Goal: Information Seeking & Learning: Learn about a topic

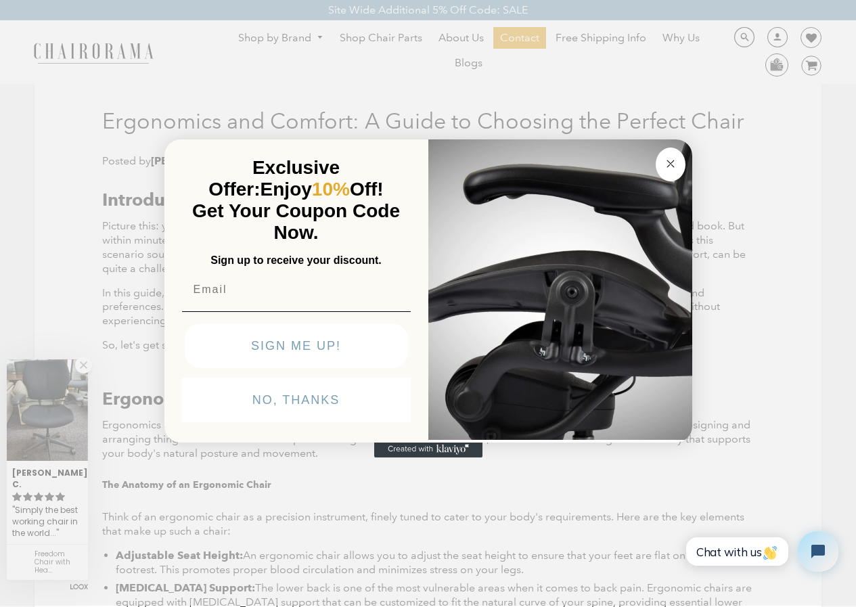
click at [671, 159] on circle "Close dialog" at bounding box center [670, 164] width 16 height 16
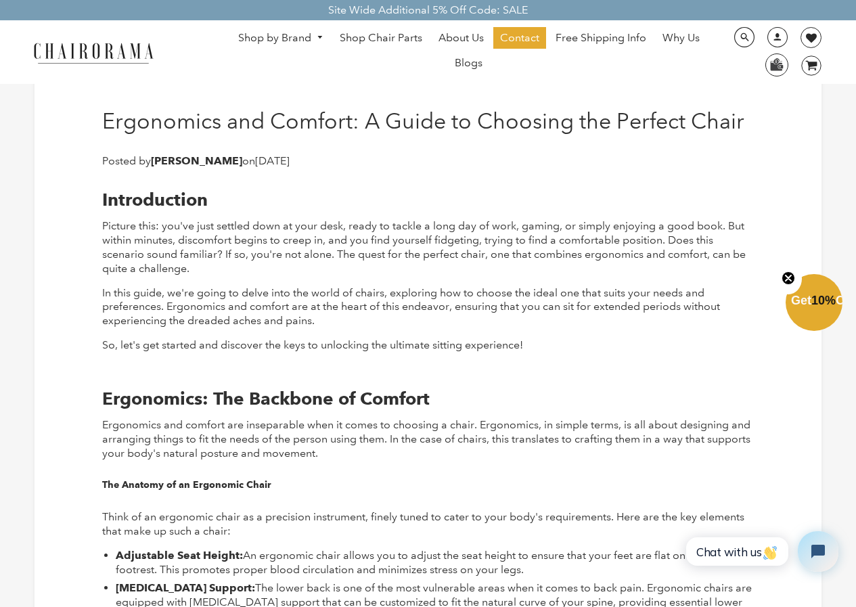
click at [298, 34] on link "Shop by Brand" at bounding box center [280, 38] width 99 height 21
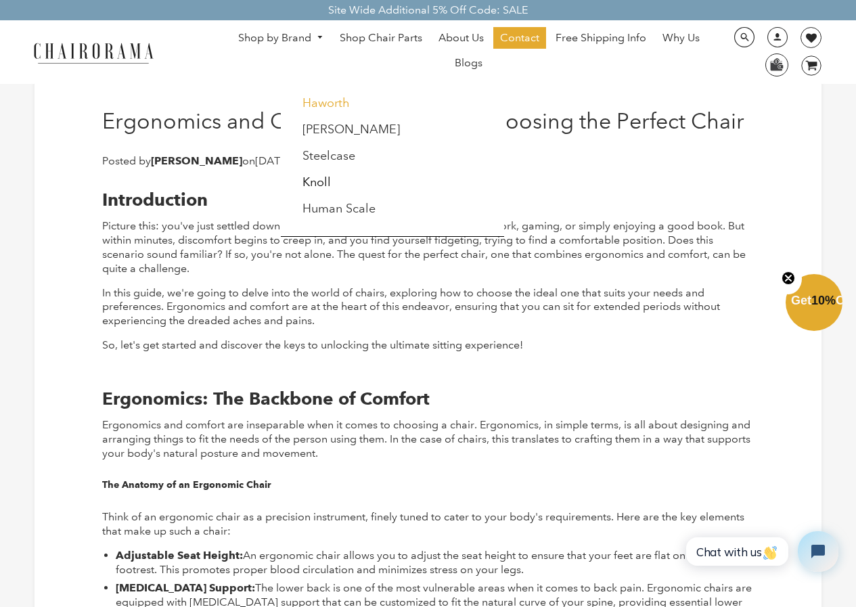
click at [335, 102] on link "Haworth" at bounding box center [325, 102] width 47 height 15
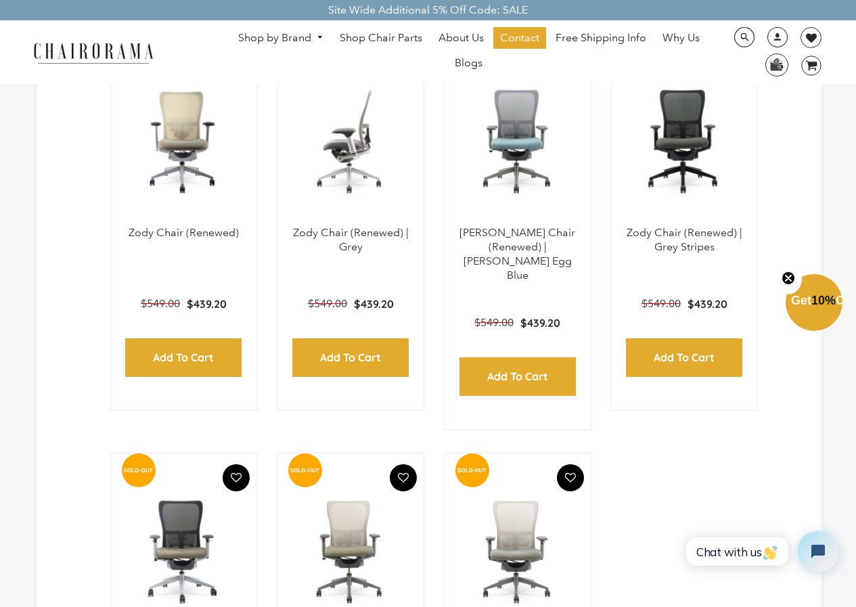
scroll to position [406, 0]
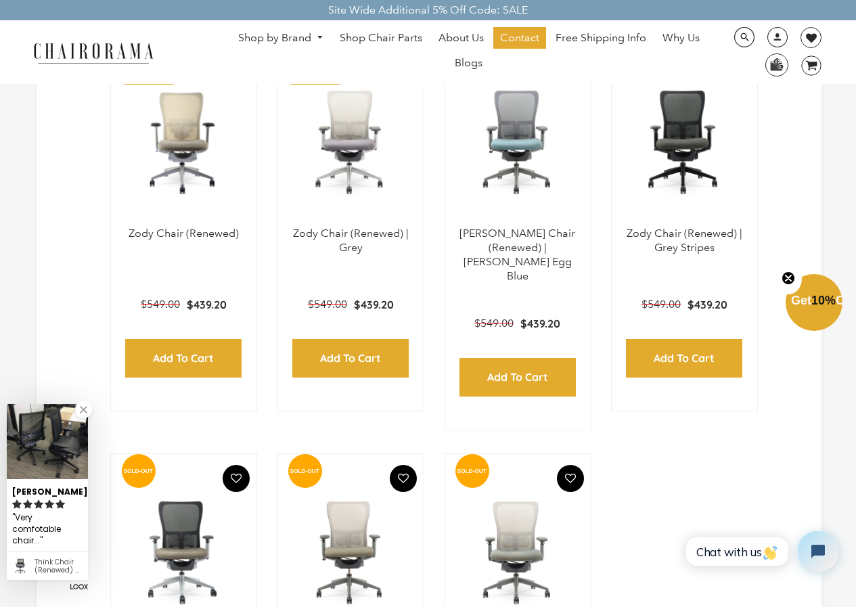
click at [304, 30] on link "Shop by Brand" at bounding box center [280, 38] width 99 height 21
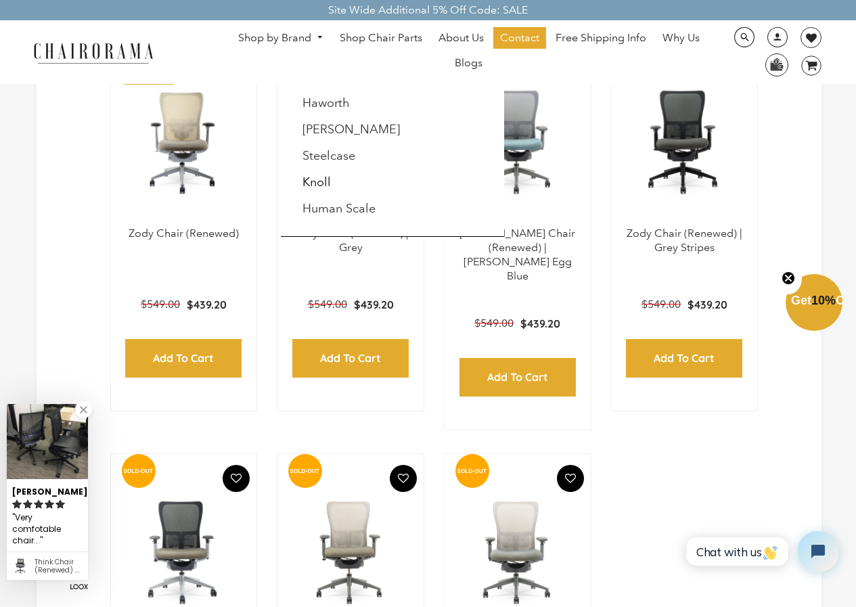
click at [320, 121] on li "[PERSON_NAME]" at bounding box center [355, 130] width 123 height 26
click at [324, 129] on link "[PERSON_NAME]" at bounding box center [350, 129] width 97 height 15
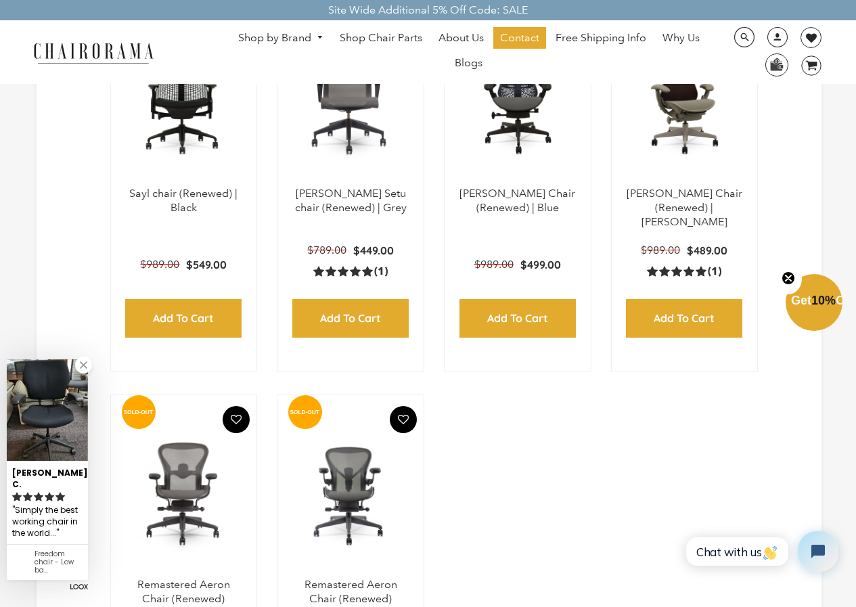
scroll to position [1515, 0]
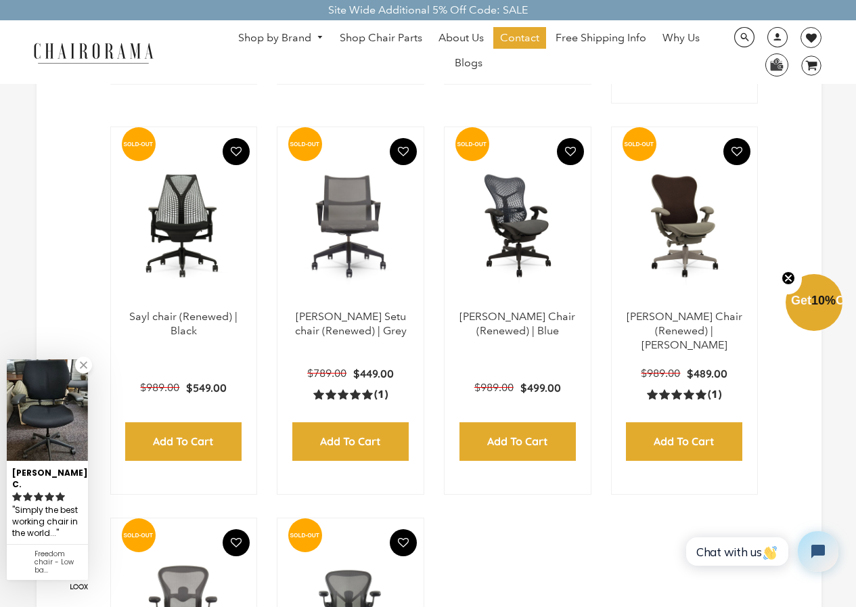
click at [312, 40] on link "Shop by Brand" at bounding box center [280, 38] width 99 height 21
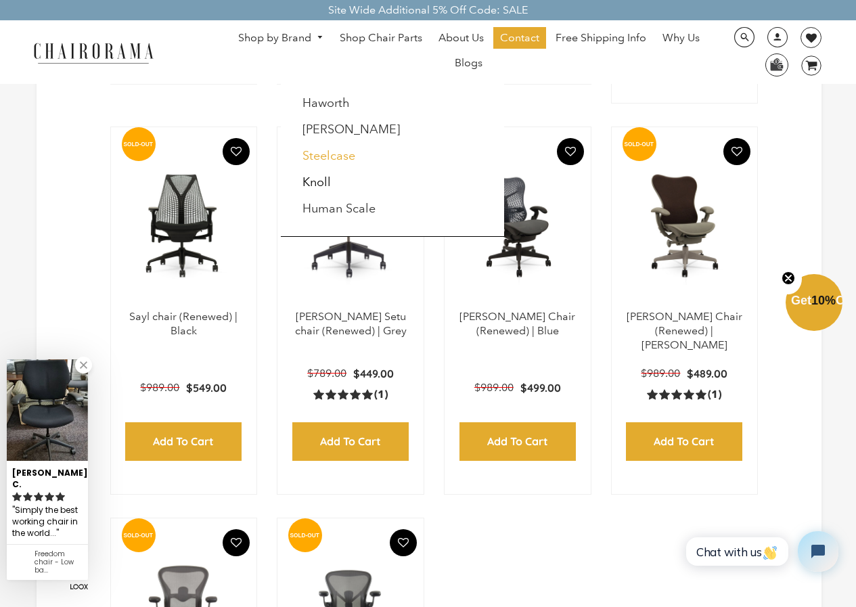
click at [334, 150] on link "Steelcase" at bounding box center [328, 155] width 53 height 15
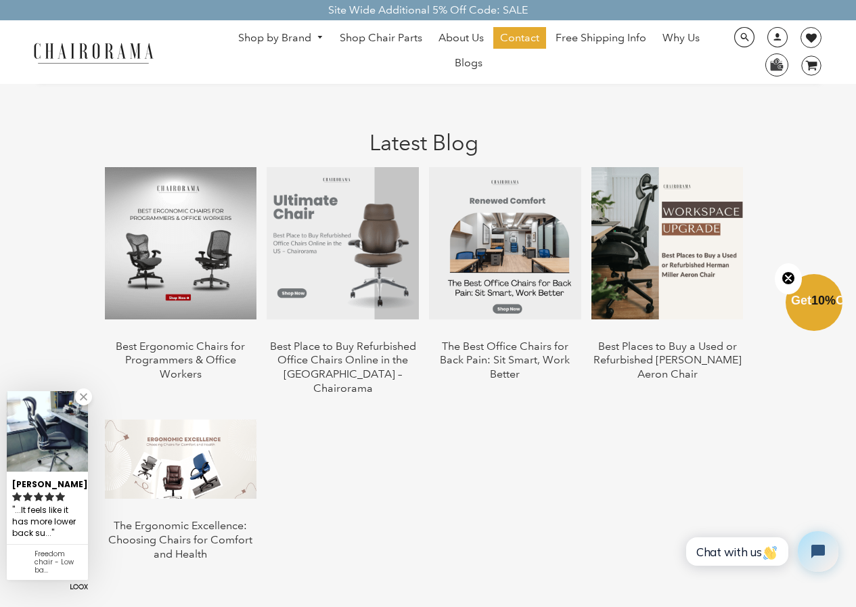
scroll to position [1283, 0]
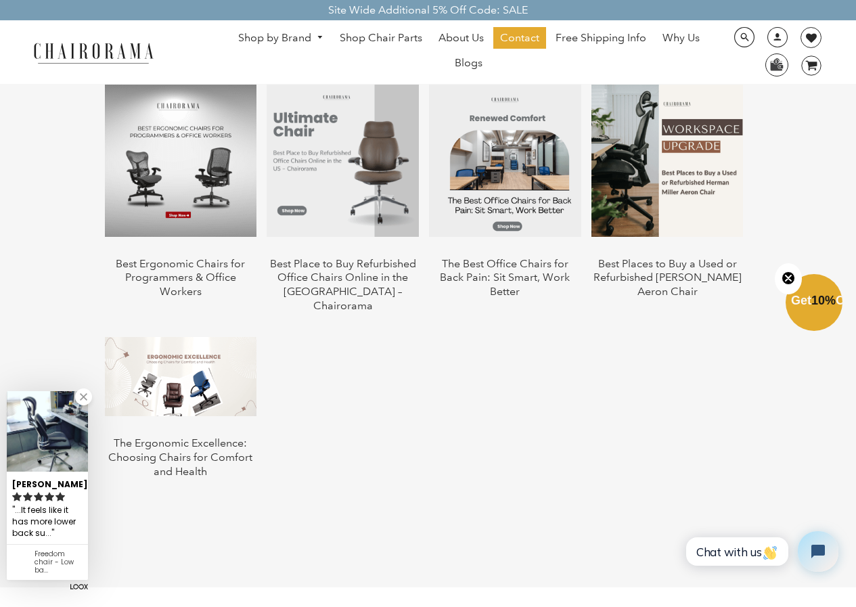
click at [179, 208] on img at bounding box center [181, 161] width 152 height 152
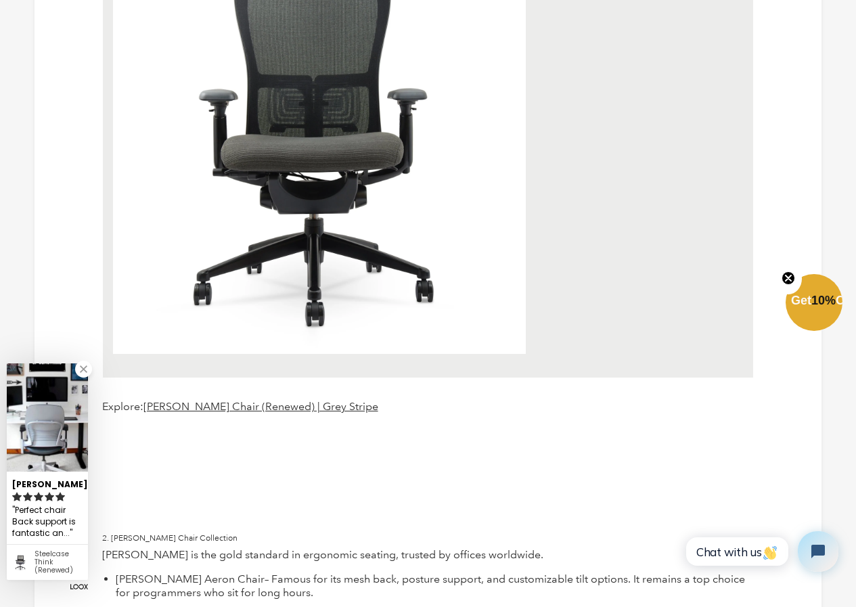
drag, startPoint x: 325, startPoint y: 238, endPoint x: 294, endPoint y: 208, distance: 42.6
click at [294, 208] on img at bounding box center [319, 146] width 413 height 413
